Goal: Task Accomplishment & Management: Complete application form

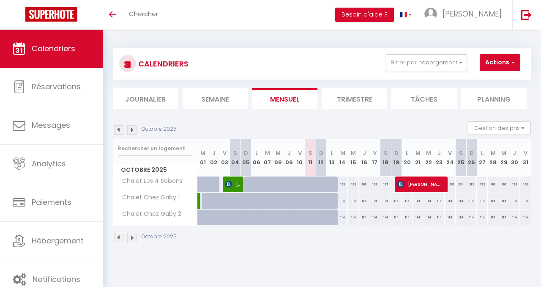
select select
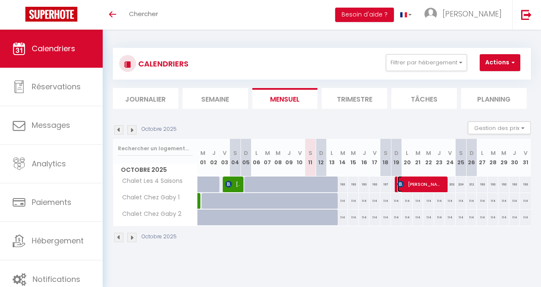
click at [427, 181] on span "[PERSON_NAME]" at bounding box center [421, 184] width 46 height 16
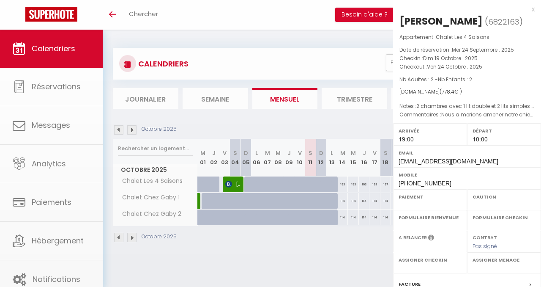
select select "OK"
select select "KO"
select select "1"
select select "0"
select select "1"
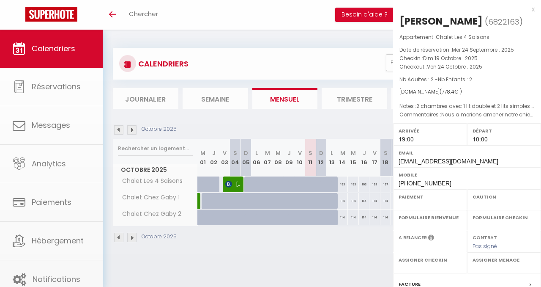
select select
select select "34772"
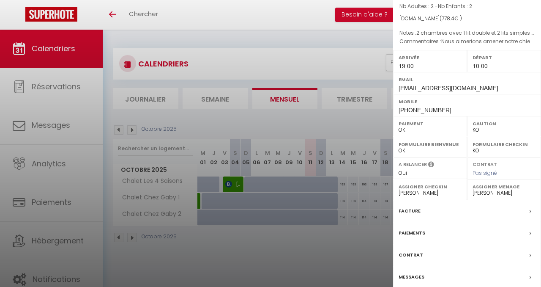
scroll to position [121, 0]
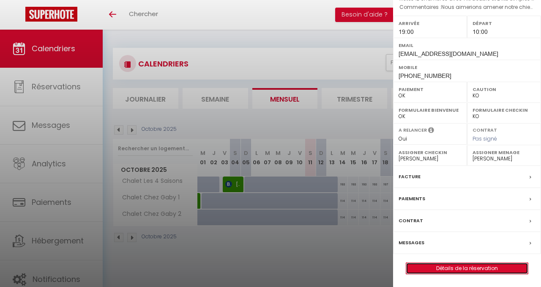
click at [449, 264] on link "Détails de la réservation" at bounding box center [467, 268] width 122 height 11
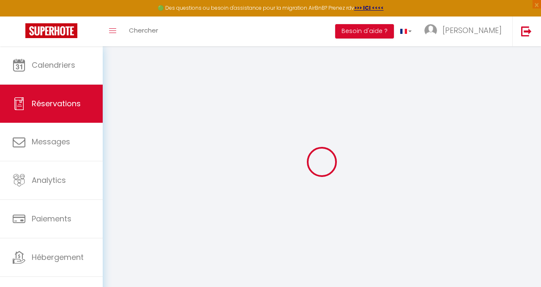
type input "Katrin"
type input "Göddenhenrich"
type input "[EMAIL_ADDRESS][DOMAIN_NAME]"
type input "[PHONE_NUMBER]"
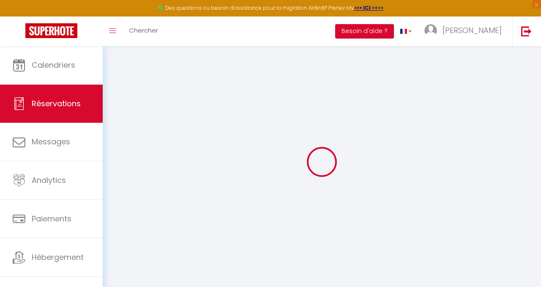
type input "[PHONE_NUMBER]"
type input "Freesen 3a"
type input "[PERSON_NAME]"
select select "DE"
type input "127.06"
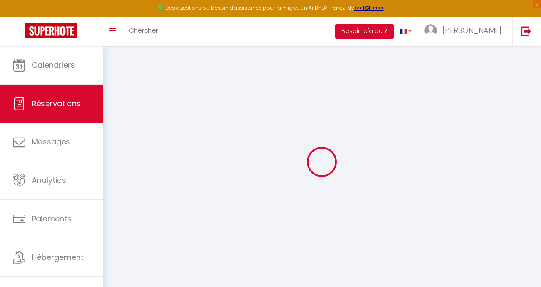
select select "52077"
select select "1"
select select
type input "2"
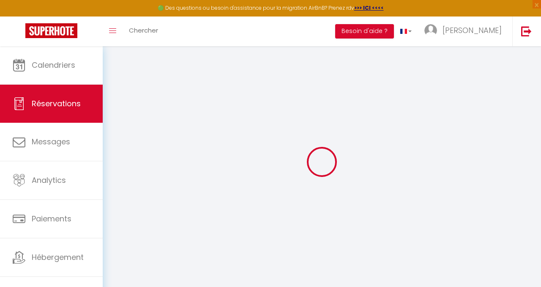
type input "2"
select select "12"
select select
type input "627.4"
checkbox input "false"
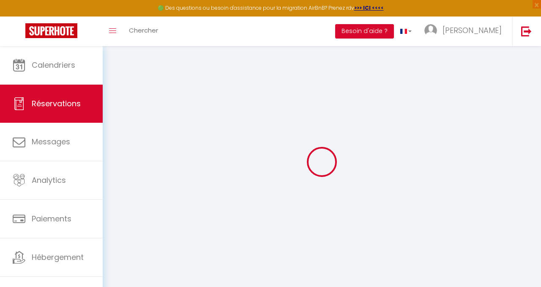
type input "0"
select select "2"
type input "0"
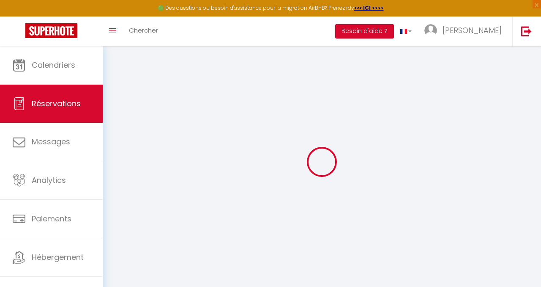
select index
select select
select select "14"
checkbox input "false"
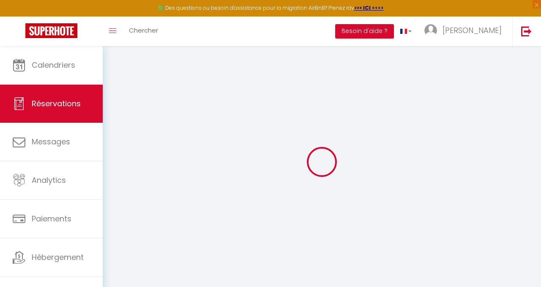
select index
select select
checkbox input "false"
select index
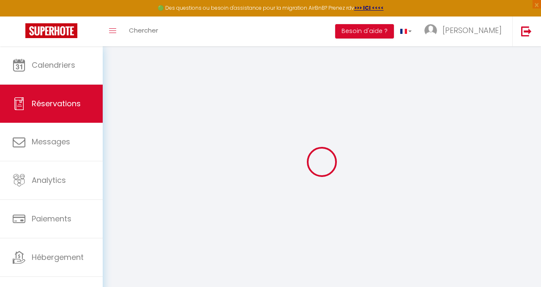
select select
checkbox input "false"
select index
select select
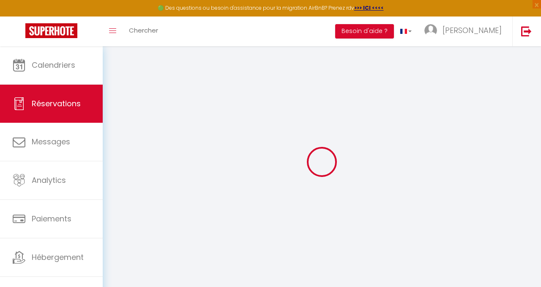
select select
checkbox input "false"
select index
type needs\?1 "Nous aimerions amener notre chien, merci."
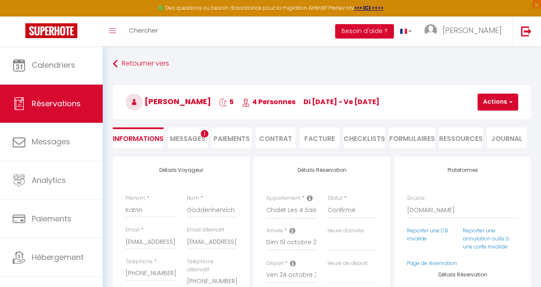
type input "120"
type input "31"
select select
checkbox input "false"
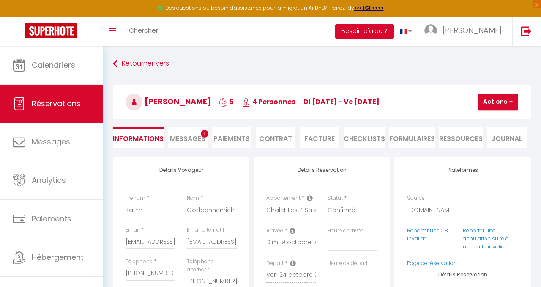
select index
checkbox input "false"
select index
select select "19:00"
select select "10:00"
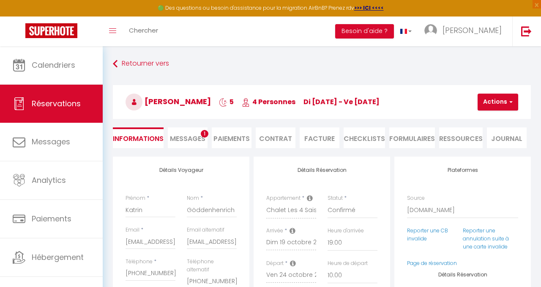
click at [182, 138] on span "Messages" at bounding box center [188, 139] width 36 height 10
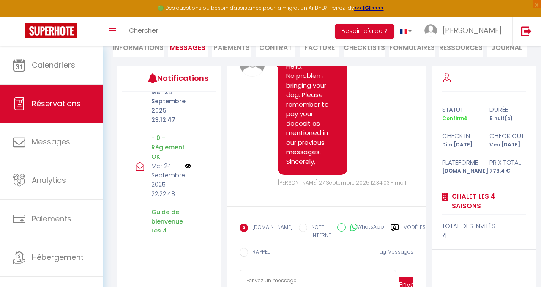
scroll to position [1381, 0]
click at [189, 162] on img at bounding box center [188, 165] width 7 height 7
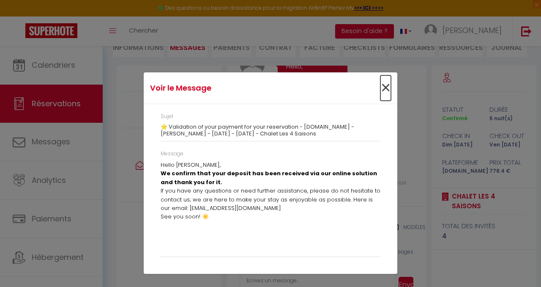
click at [385, 89] on span "×" at bounding box center [386, 87] width 11 height 25
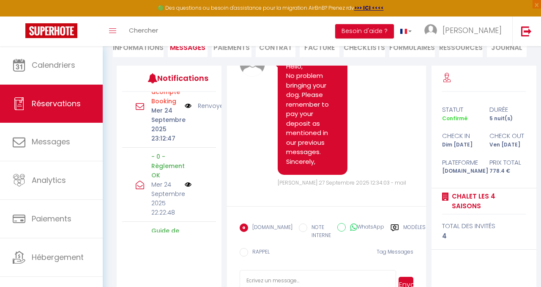
scroll to position [1360, 0]
click at [225, 47] on li "Paiements" at bounding box center [232, 46] width 40 height 21
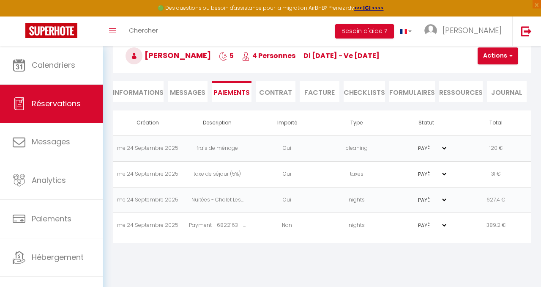
click at [189, 86] on li "Messages" at bounding box center [188, 91] width 40 height 21
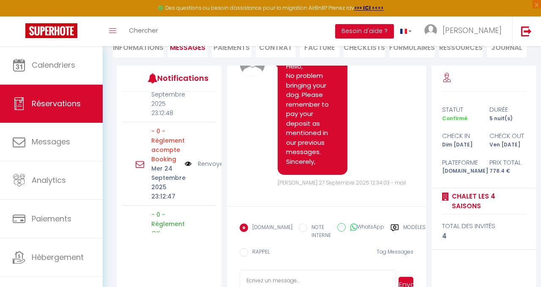
scroll to position [1291, 0]
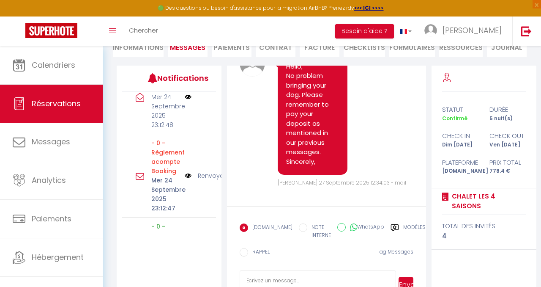
click at [189, 171] on img at bounding box center [188, 175] width 7 height 9
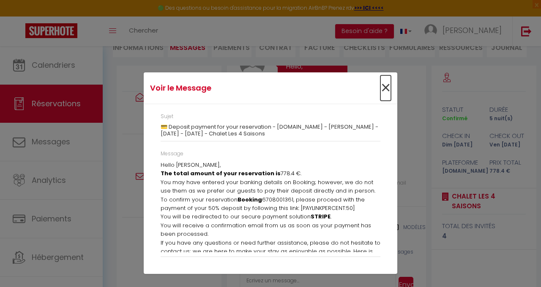
click at [384, 86] on span "×" at bounding box center [386, 87] width 11 height 25
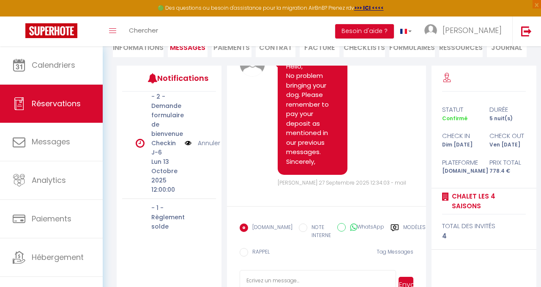
scroll to position [901, 0]
click at [188, 237] on img at bounding box center [188, 241] width 7 height 9
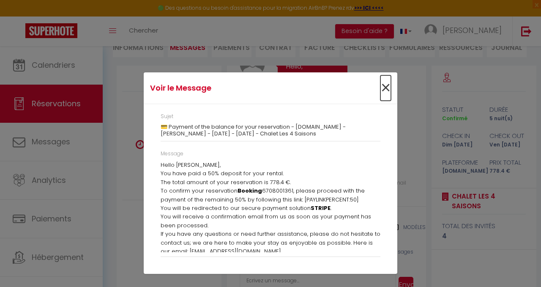
click at [384, 86] on span "×" at bounding box center [386, 87] width 11 height 25
